Goal: Task Accomplishment & Management: Manage account settings

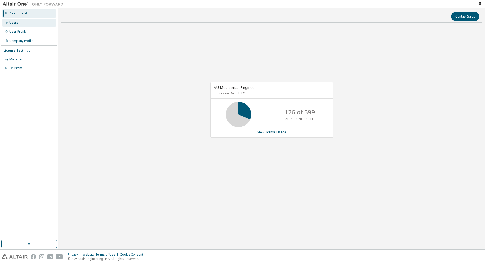
click at [18, 22] on div "Users" at bounding box center [29, 23] width 54 height 8
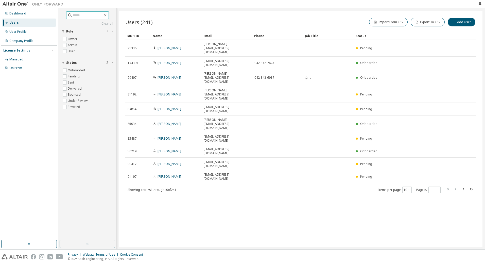
click at [80, 16] on input "text" at bounding box center [88, 15] width 30 height 5
type input "******"
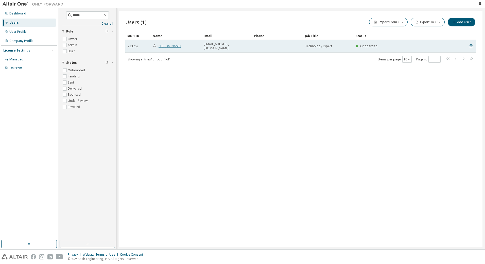
click at [169, 44] on link "[PERSON_NAME]" at bounding box center [170, 46] width 24 height 4
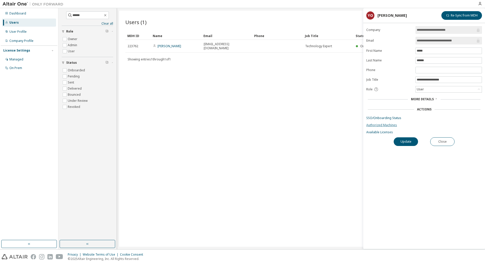
click at [394, 126] on link "Authorized Machines" at bounding box center [424, 125] width 116 height 4
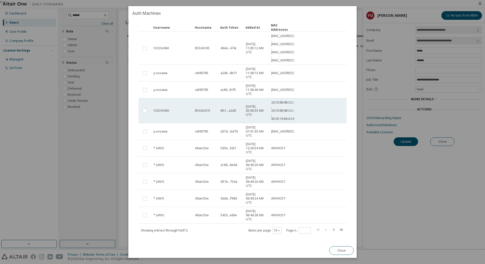
scroll to position [36, 0]
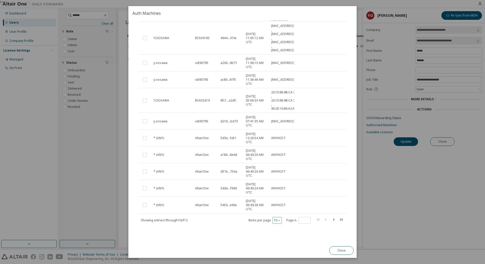
click at [278, 221] on icon "button" at bounding box center [279, 220] width 3 height 3
click at [271, 251] on div "100" at bounding box center [290, 251] width 41 height 6
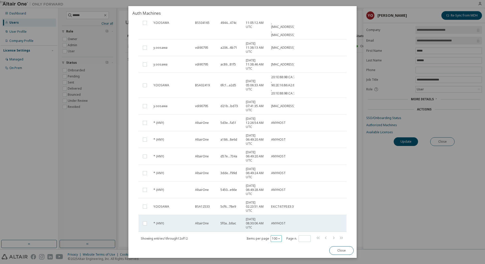
scroll to position [69, 0]
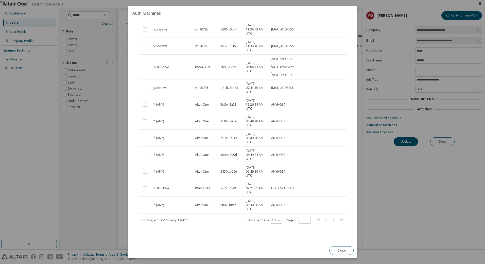
click at [398, 190] on div "true" at bounding box center [242, 132] width 485 height 264
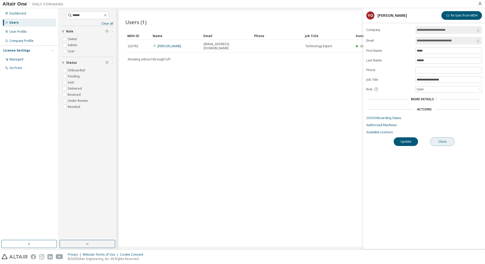
click at [436, 142] on button "Close" at bounding box center [442, 141] width 24 height 9
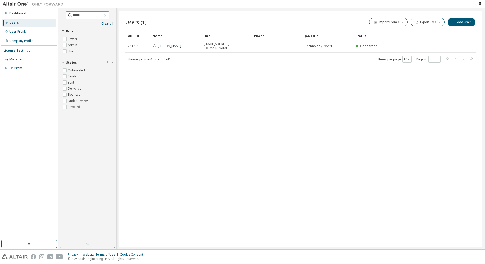
click at [107, 16] on icon "button" at bounding box center [105, 15] width 4 height 4
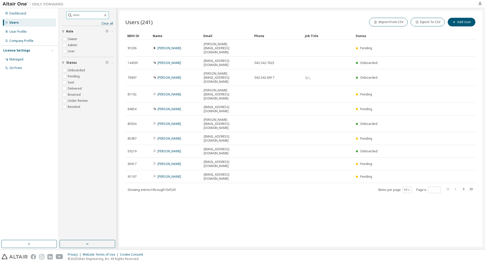
click at [92, 17] on input "text" at bounding box center [88, 15] width 30 height 5
type input "*********"
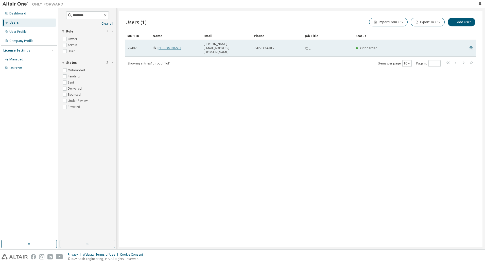
click at [171, 46] on link "[PERSON_NAME]" at bounding box center [170, 48] width 24 height 4
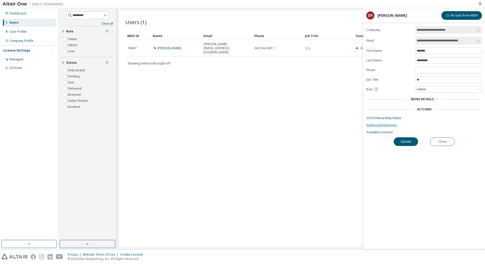
click at [377, 124] on link "Authorized Machines" at bounding box center [424, 125] width 116 height 4
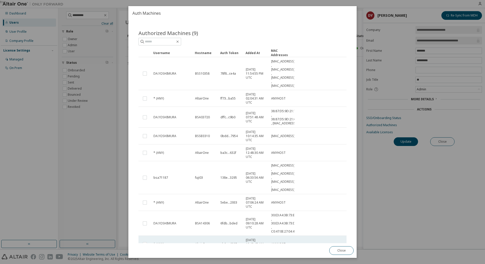
scroll to position [43, 0]
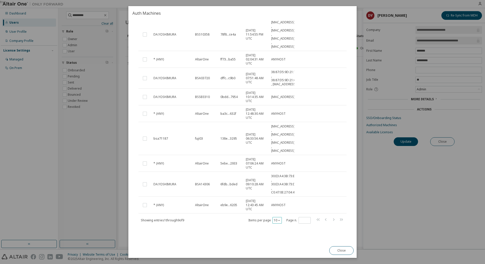
click at [278, 221] on icon "button" at bounding box center [279, 220] width 3 height 3
click at [276, 253] on div "100" at bounding box center [290, 251] width 41 height 6
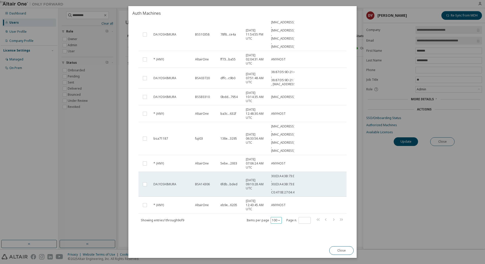
scroll to position [0, 0]
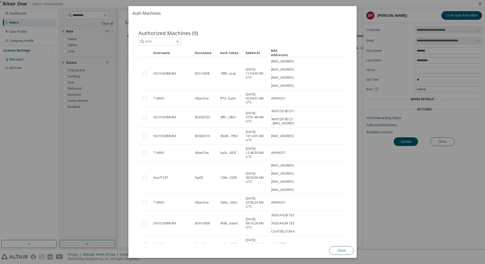
type button "100"
click at [431, 199] on div "true" at bounding box center [242, 132] width 485 height 264
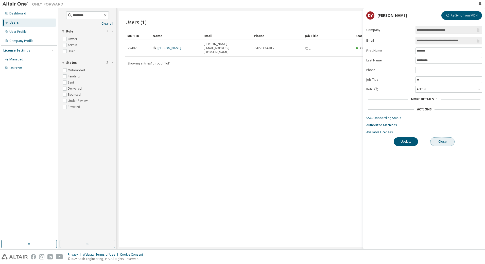
click at [439, 144] on button "Close" at bounding box center [442, 141] width 24 height 9
